Goal: Task Accomplishment & Management: Use online tool/utility

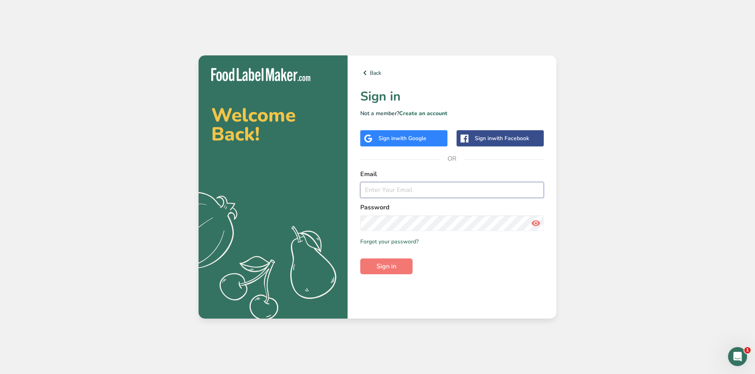
paste input "[EMAIL_ADDRESS][DOMAIN_NAME]"
type input "[EMAIL_ADDRESS][DOMAIN_NAME]"
click at [381, 265] on span "Sign in" at bounding box center [386, 267] width 20 height 10
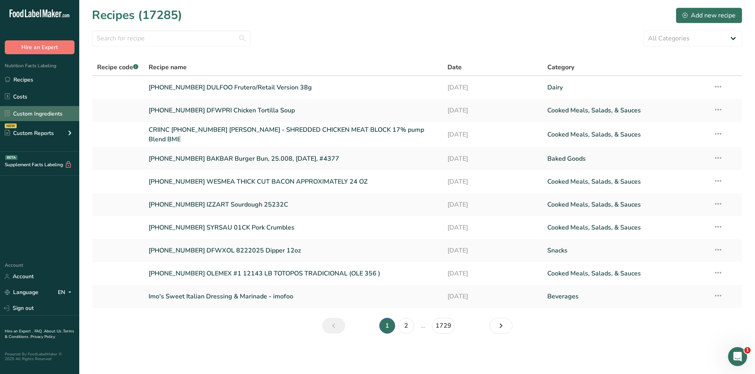
click at [47, 108] on link "Custom Ingredients" at bounding box center [39, 113] width 79 height 15
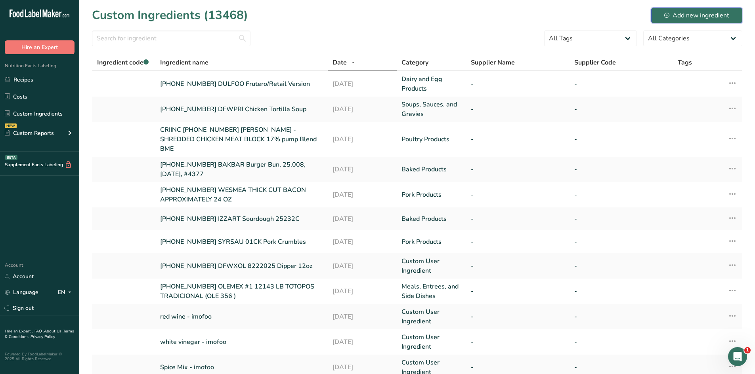
click at [676, 13] on div "Add new ingredient" at bounding box center [696, 16] width 65 height 10
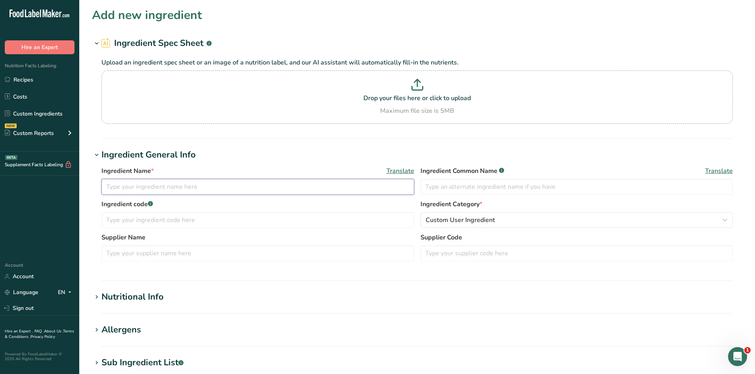
click at [227, 192] on input "text" at bounding box center [257, 187] width 313 height 16
paste input "Chicken Tortilla Soup"
click at [152, 185] on input "[PHONE_NUMBER] Chicken Tortilla Soup" at bounding box center [257, 187] width 313 height 16
type input "[PHONE_NUMBER] DFWPRI Chicken Tortilla Soup"
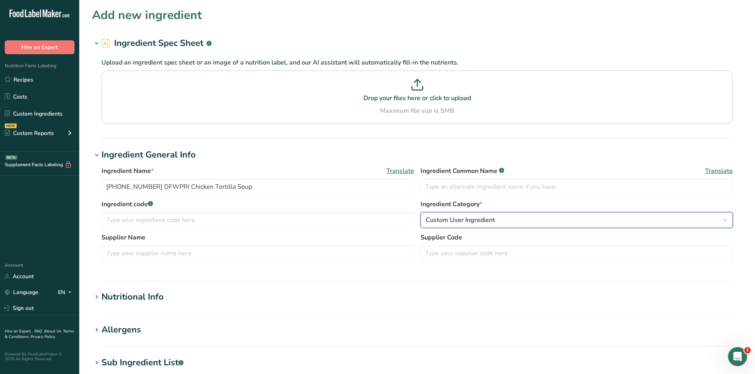
click at [464, 219] on span "Custom User Ingredient" at bounding box center [460, 221] width 69 height 10
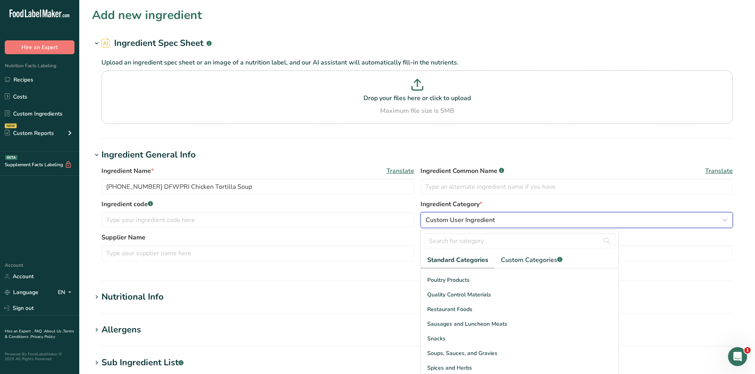
scroll to position [306, 0]
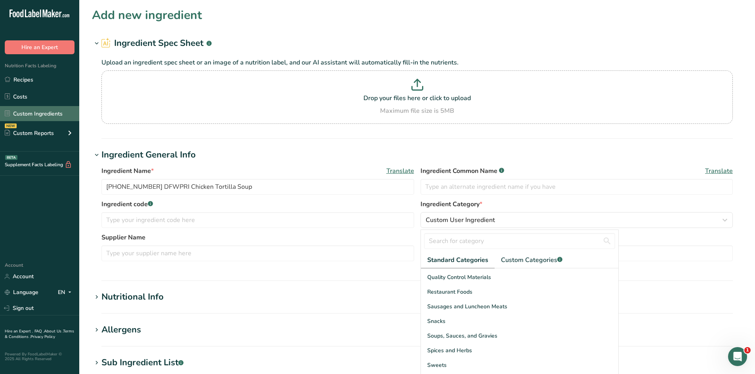
click at [38, 113] on link "Custom Ingredients" at bounding box center [39, 113] width 79 height 15
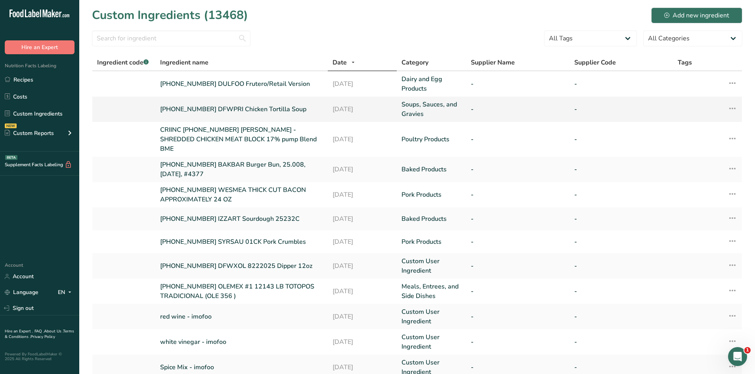
drag, startPoint x: 158, startPoint y: 109, endPoint x: 297, endPoint y: 110, distance: 139.1
click at [297, 110] on td "[PHONE_NUMBER] DFWPRI Chicken Tortilla Soup" at bounding box center [241, 109] width 172 height 25
click at [22, 80] on link "Recipes" at bounding box center [39, 79] width 79 height 15
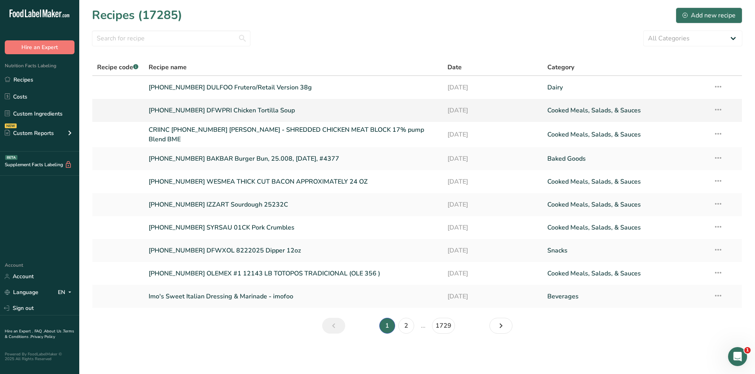
click at [242, 106] on link "[PHONE_NUMBER] DFWPRI Chicken Tortilla Soup" at bounding box center [294, 110] width 290 height 17
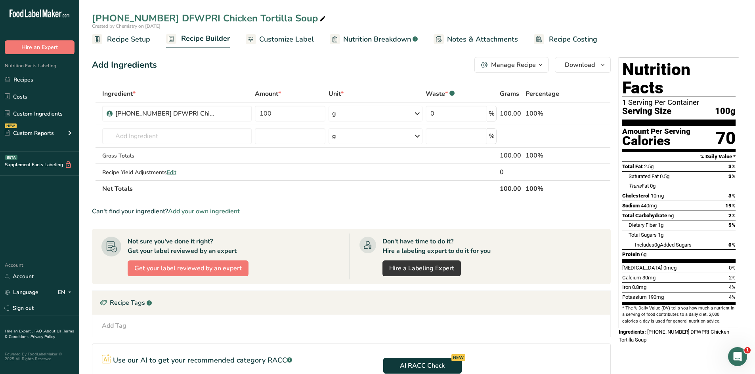
click at [151, 45] on ul "Recipe Setup Recipe Builder Customize Label Nutrition Breakdown .a-a{fill:#3473…" at bounding box center [417, 39] width 676 height 19
click at [133, 39] on span "Recipe Setup" at bounding box center [128, 39] width 43 height 11
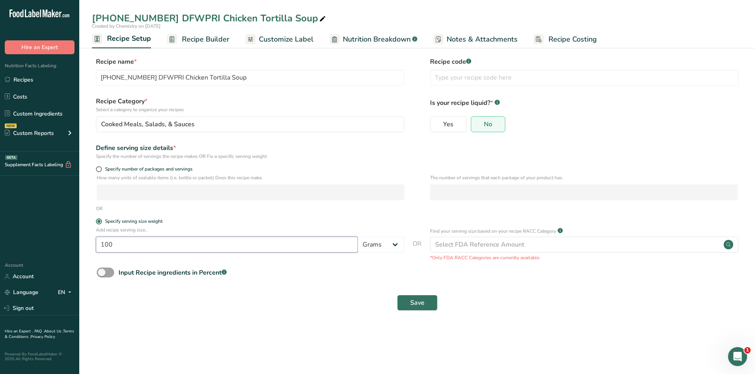
drag, startPoint x: 197, startPoint y: 251, endPoint x: 97, endPoint y: 241, distance: 100.0
click at [97, 241] on input "100" at bounding box center [227, 245] width 262 height 16
type input "9"
click at [388, 241] on select "Grams kg mg mcg lb oz l mL fl oz tbsp tsp cup qt gallon" at bounding box center [381, 245] width 46 height 16
select select "5"
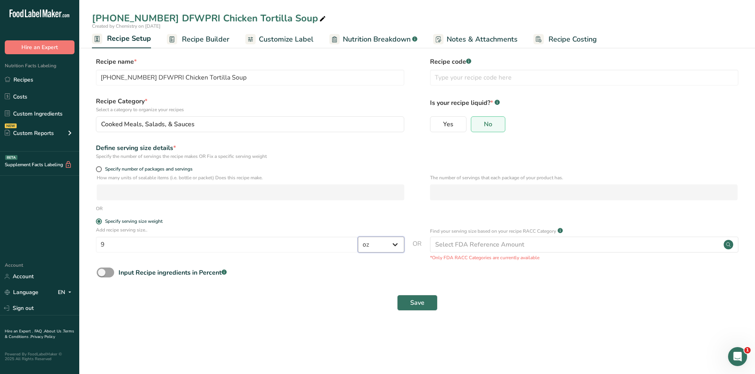
click at [358, 237] on select "Grams kg mg mcg lb oz l mL fl oz tbsp tsp cup qt gallon" at bounding box center [381, 245] width 46 height 16
click at [428, 305] on button "Save" at bounding box center [417, 303] width 40 height 16
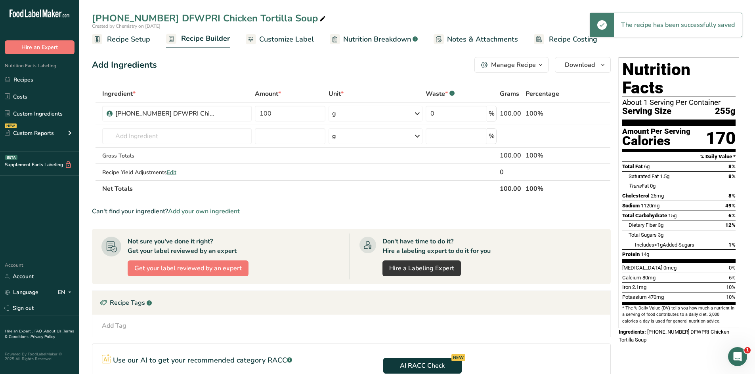
click at [319, 20] on icon at bounding box center [322, 18] width 7 height 11
type input "[PHONE_NUMBER] DFWPRI Chicken Tortilla Soup 9oz"
click at [296, 76] on div "Add Ingredients Manage Recipe Delete Recipe Duplicate Recipe Scale Recipe Save …" at bounding box center [353, 266] width 523 height 424
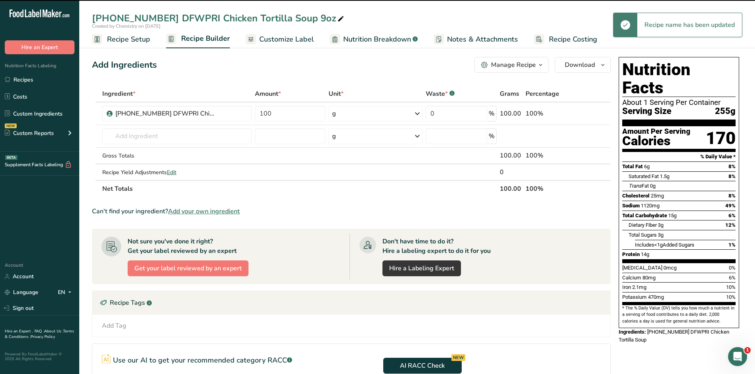
click at [298, 46] on link "Customize Label" at bounding box center [280, 40] width 68 height 18
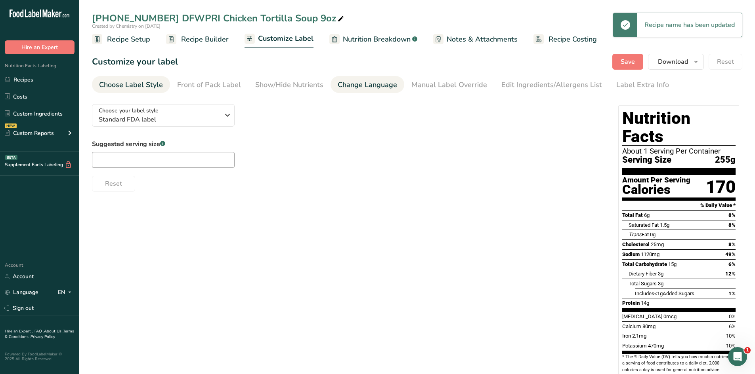
click at [379, 90] on link "Change Language" at bounding box center [367, 85] width 59 height 18
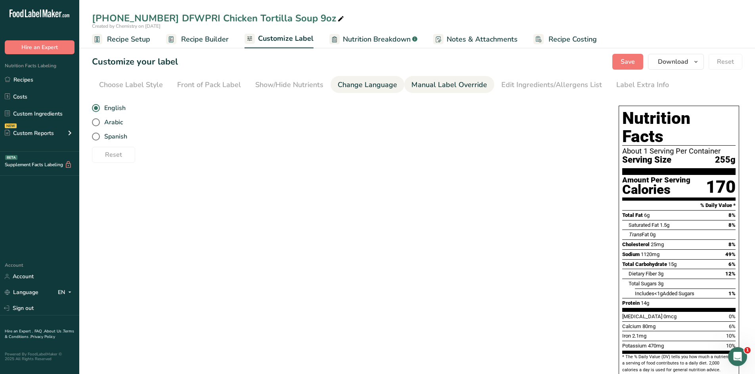
click at [431, 89] on div "Manual Label Override" at bounding box center [449, 85] width 76 height 11
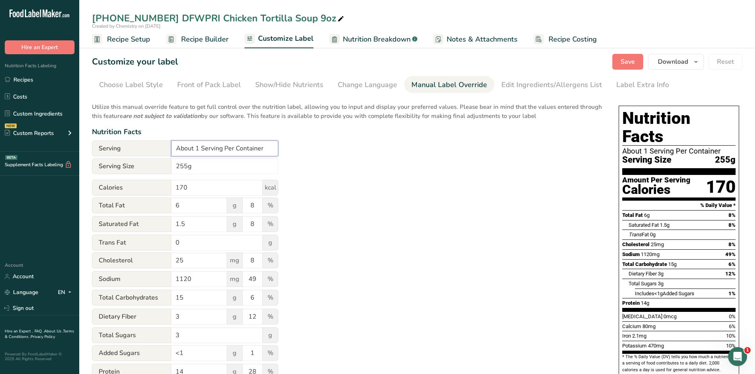
drag, startPoint x: 198, startPoint y: 149, endPoint x: 158, endPoint y: 147, distance: 39.7
click at [158, 147] on div "Serving About 1 Serving Per Container" at bounding box center [185, 149] width 186 height 16
click at [196, 149] on input "About 1 Serving Per Container" at bounding box center [224, 149] width 107 height 16
type input "1 Serving Per Container"
drag, startPoint x: 209, startPoint y: 165, endPoint x: 168, endPoint y: 162, distance: 40.9
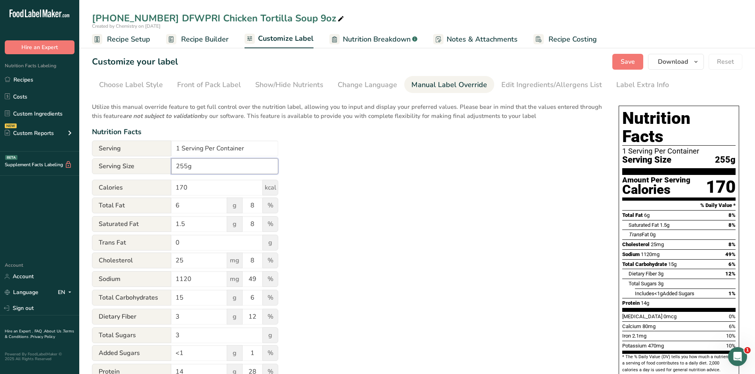
click at [168, 162] on div "Serving Size 255g" at bounding box center [185, 166] width 186 height 16
type input "9oz"
click at [413, 220] on div "Utilize this manual override feature to get full control over the nutrition lab…" at bounding box center [347, 287] width 511 height 379
click at [623, 65] on span "Save" at bounding box center [627, 62] width 14 height 10
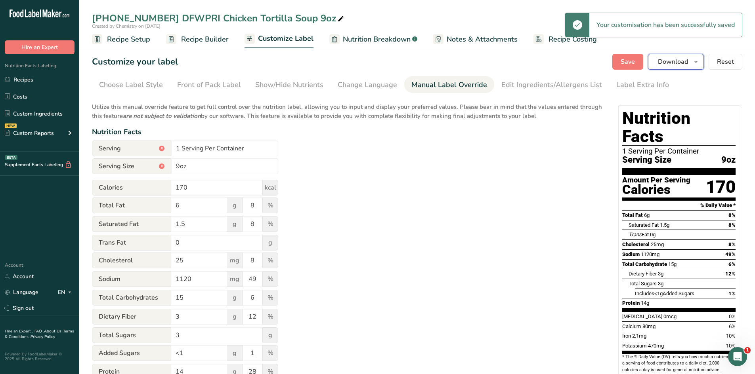
click at [699, 64] on icon "button" at bounding box center [696, 62] width 6 height 10
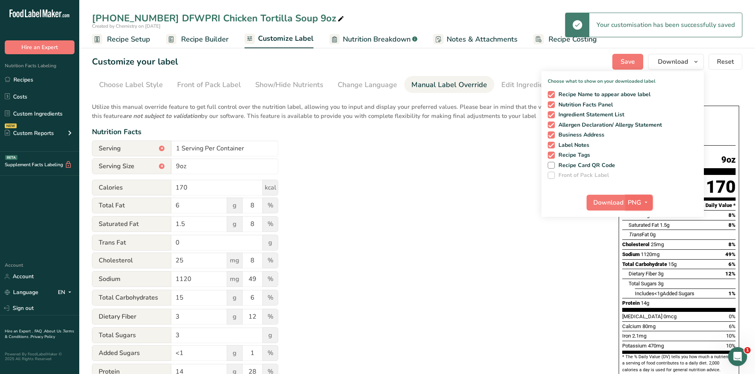
click at [647, 203] on icon "button" at bounding box center [646, 203] width 6 height 10
click at [647, 256] on link "PDF" at bounding box center [639, 258] width 25 height 13
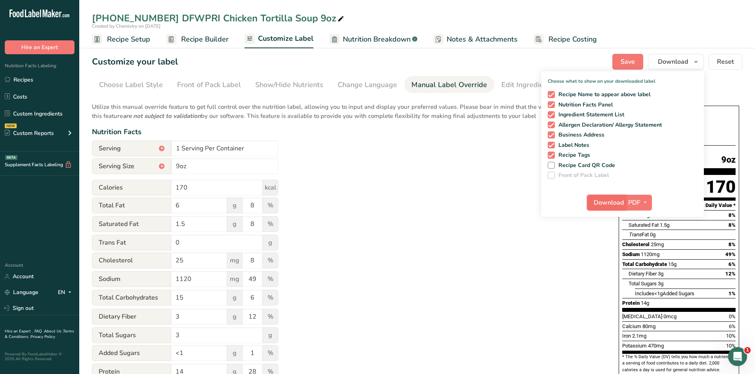
click at [614, 206] on span "Download" at bounding box center [609, 203] width 30 height 10
